Goal: Information Seeking & Learning: Learn about a topic

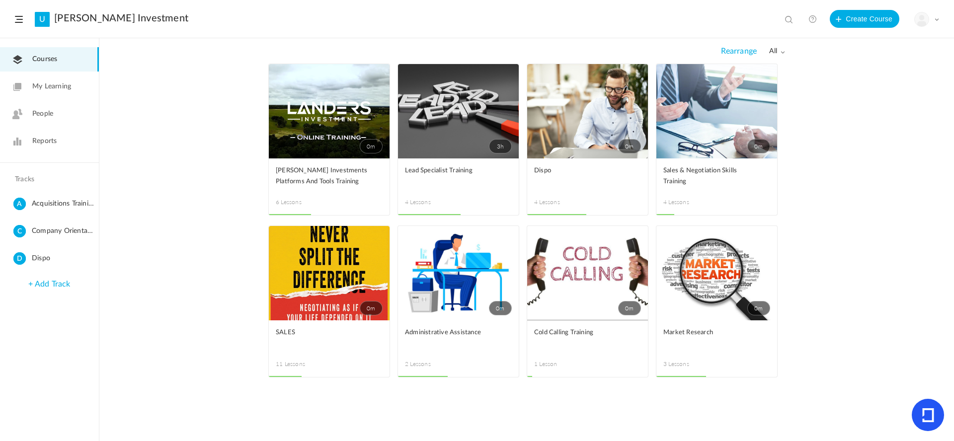
click at [460, 262] on link "0m" at bounding box center [458, 273] width 121 height 94
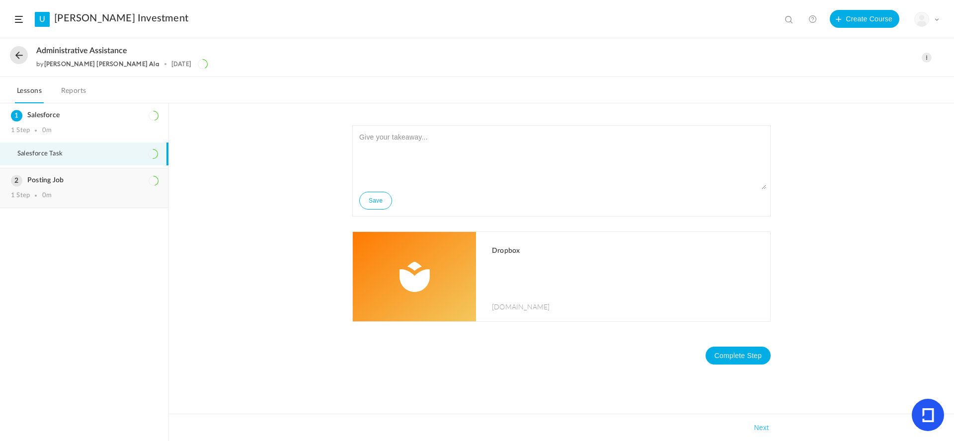
click at [73, 180] on h3 "Posting Job" at bounding box center [84, 180] width 147 height 8
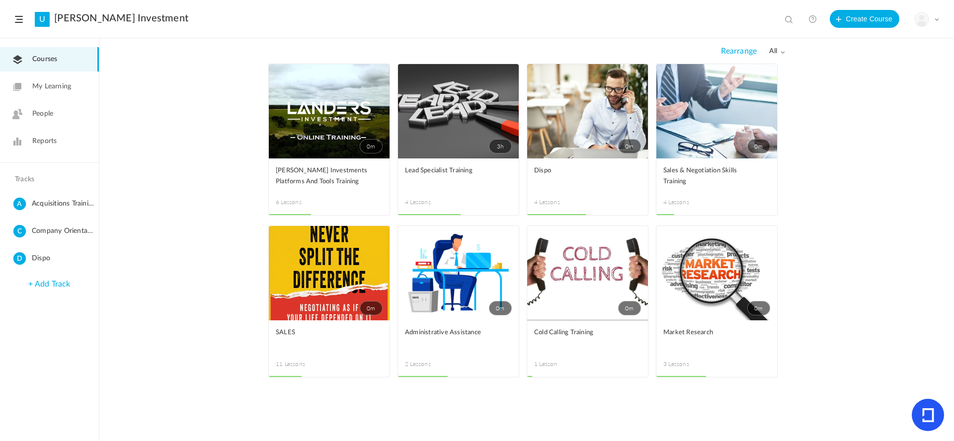
click at [463, 247] on link "0m" at bounding box center [458, 273] width 121 height 94
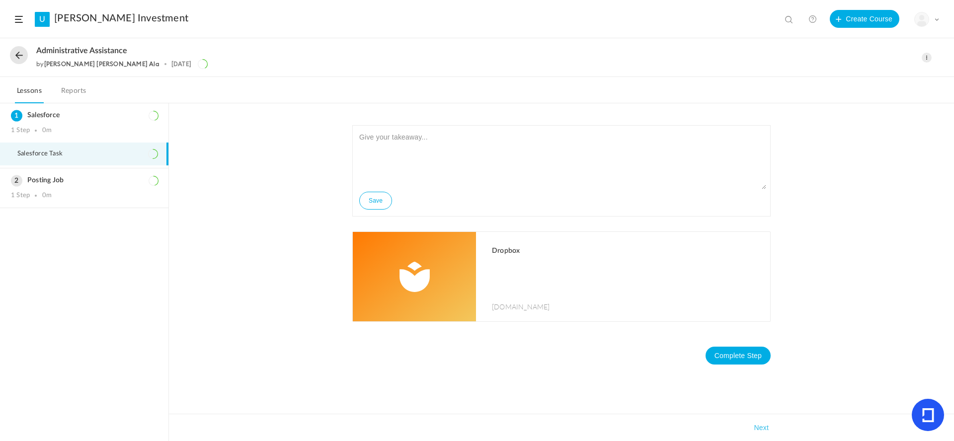
click at [16, 50] on button at bounding box center [19, 55] width 18 height 18
